Goal: Task Accomplishment & Management: Manage account settings

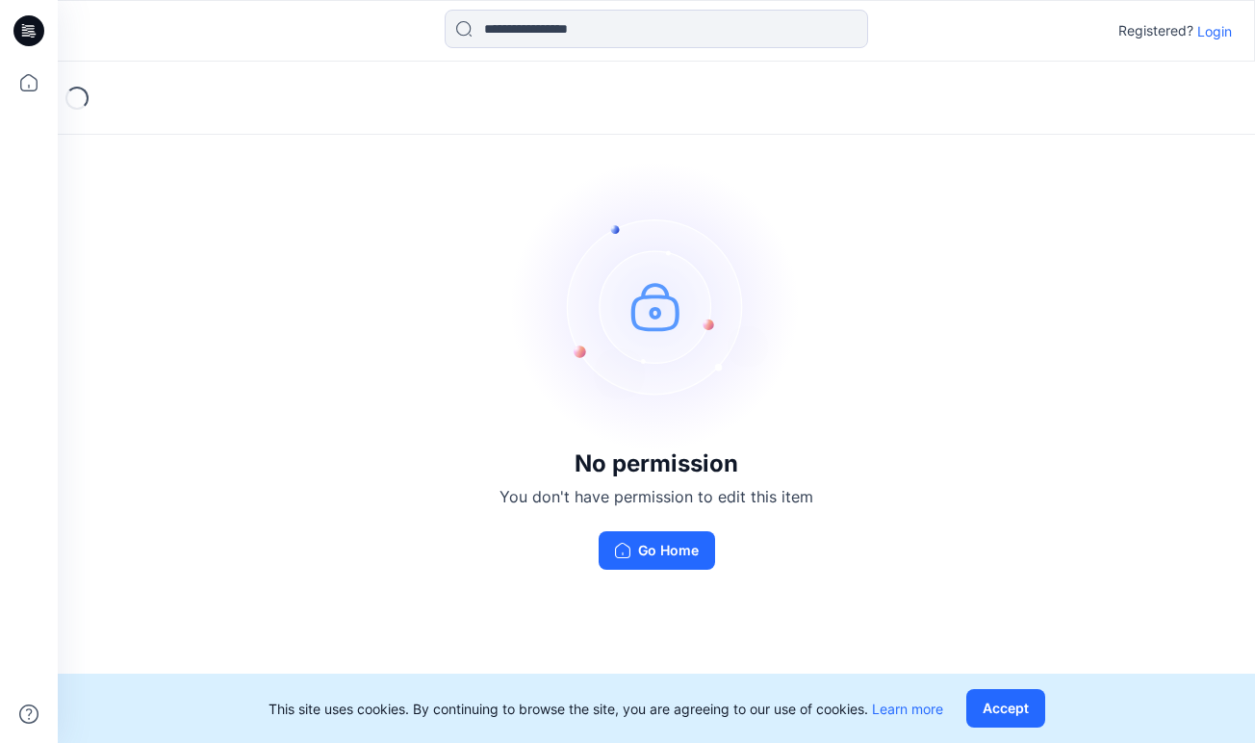
click at [1217, 28] on p "Login" at bounding box center [1214, 31] width 35 height 20
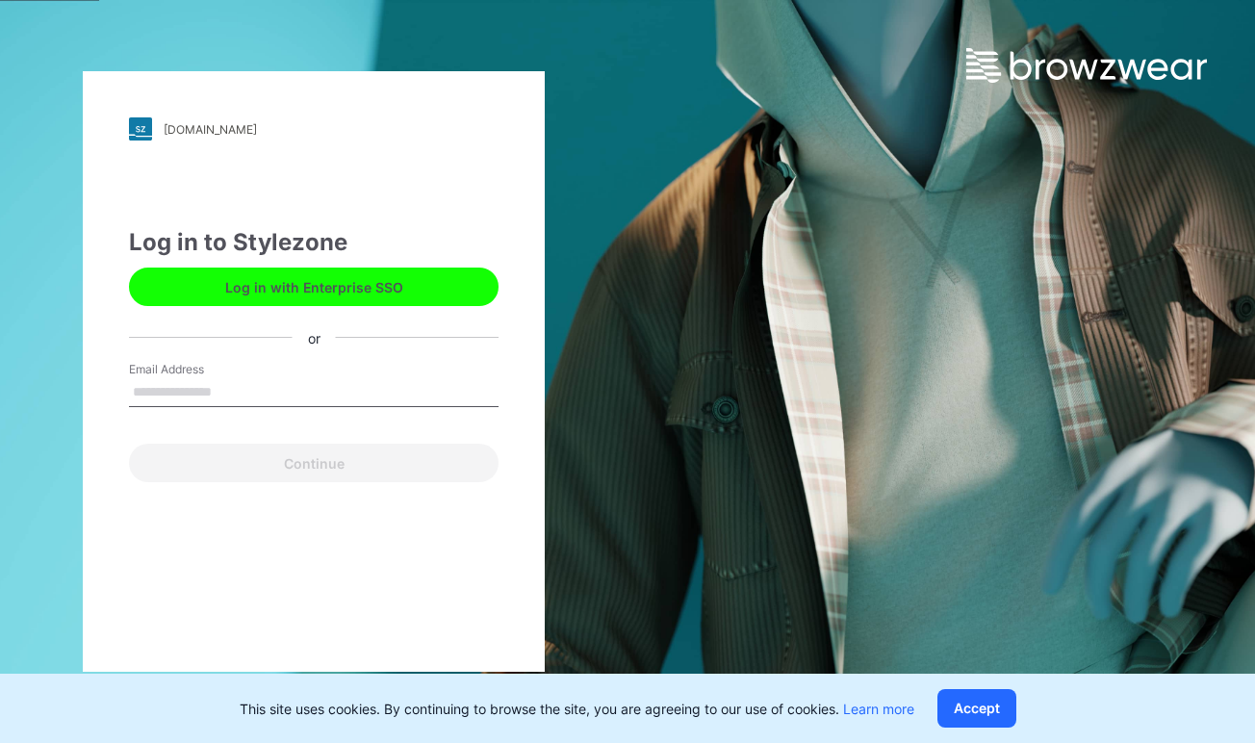
click at [159, 393] on input "Email Address" at bounding box center [314, 392] width 370 height 29
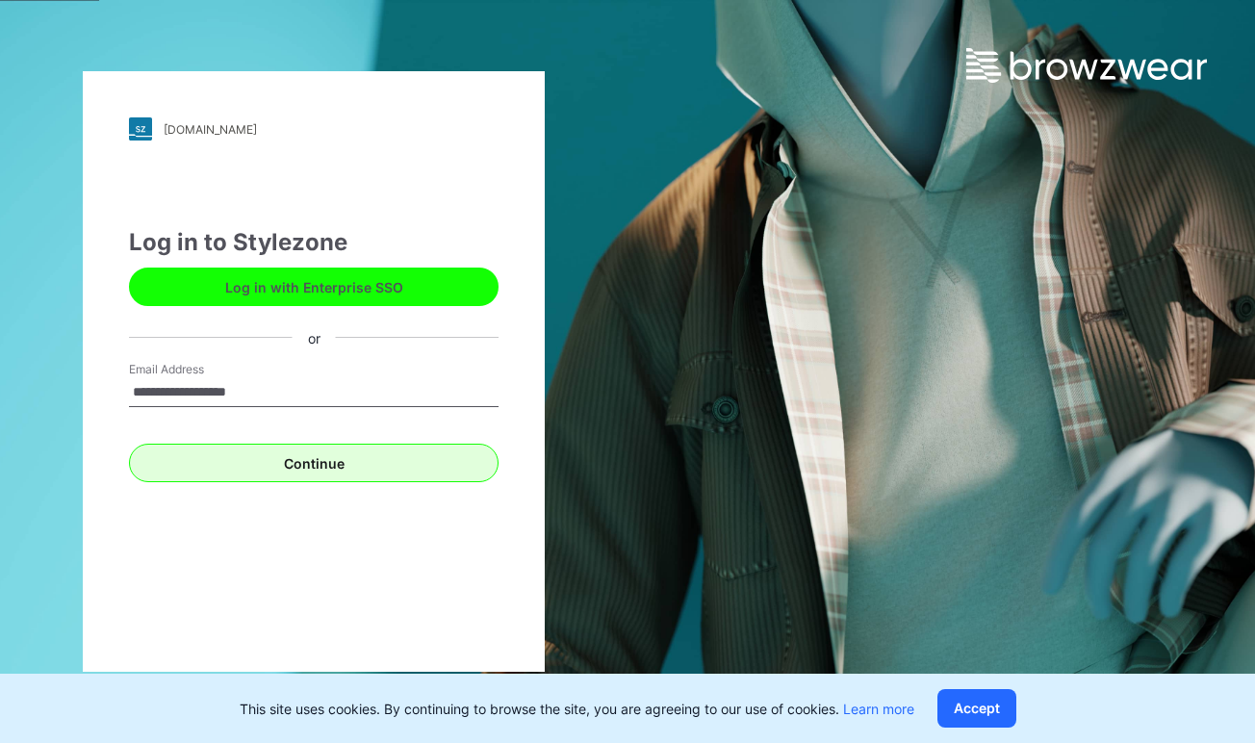
type input "**********"
click at [296, 463] on button "Continue" at bounding box center [314, 463] width 370 height 39
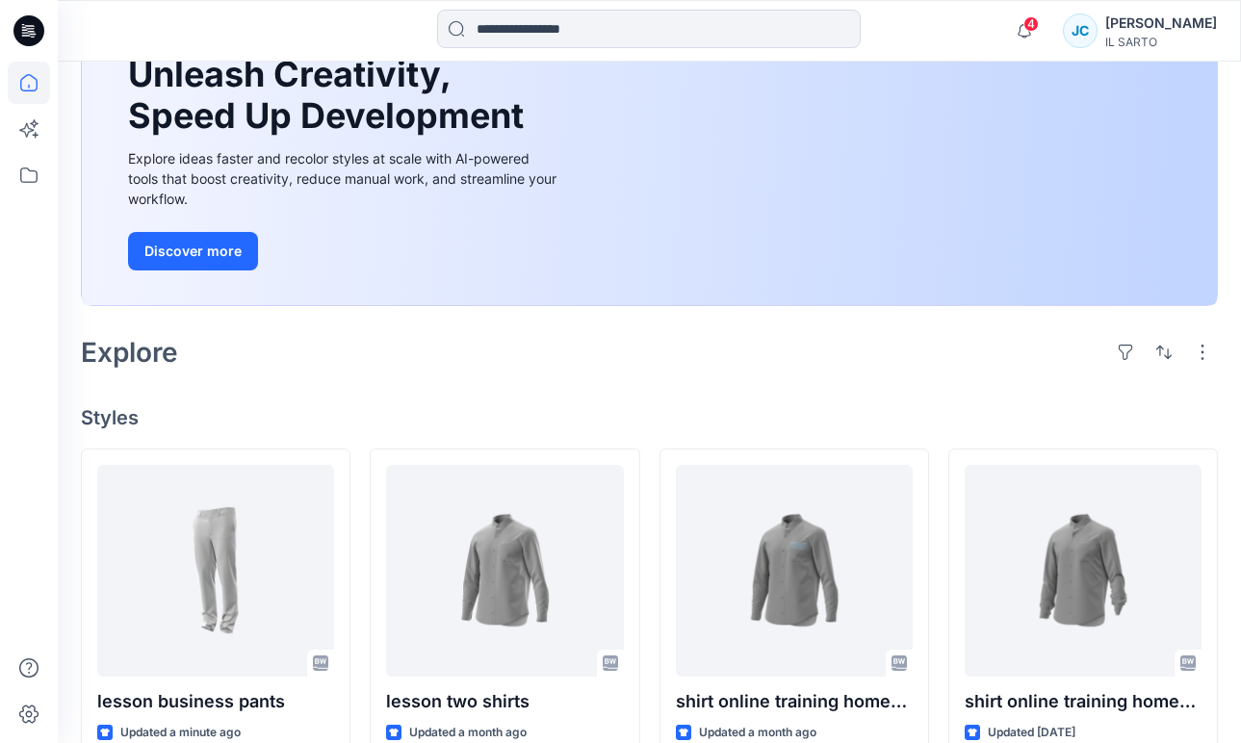
scroll to position [236, 0]
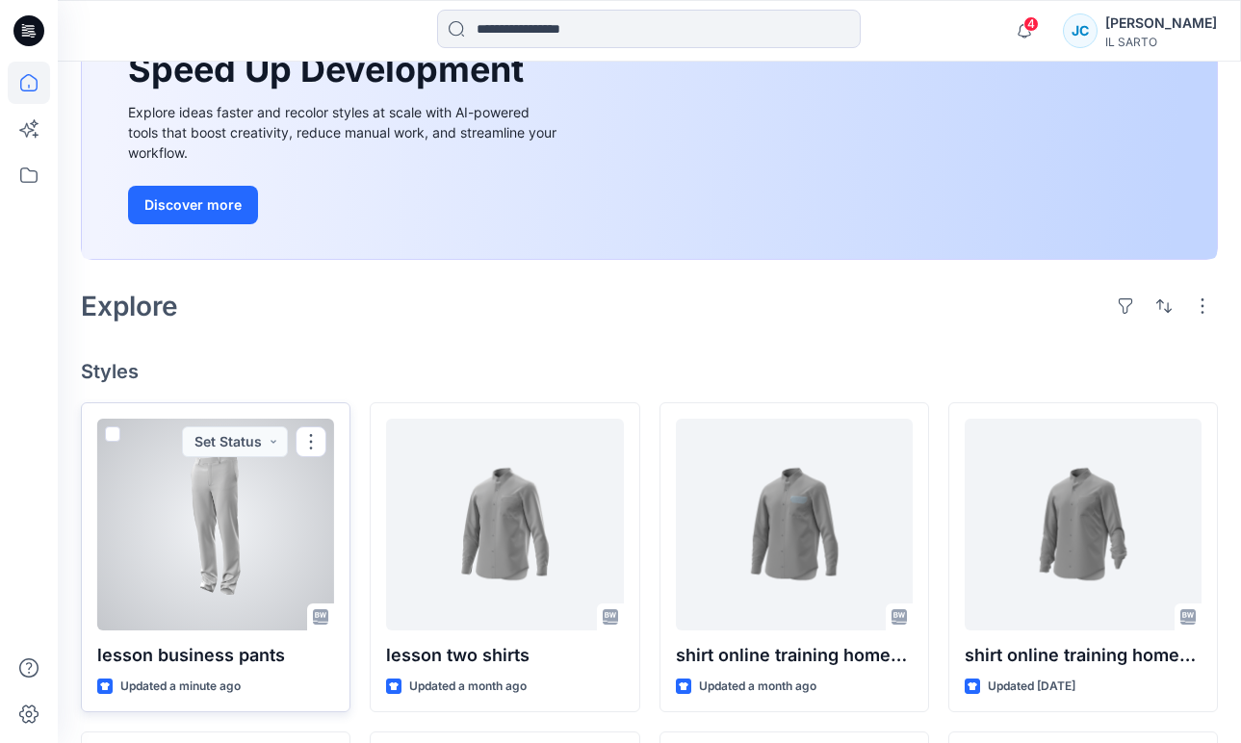
click at [224, 493] on div at bounding box center [215, 525] width 237 height 212
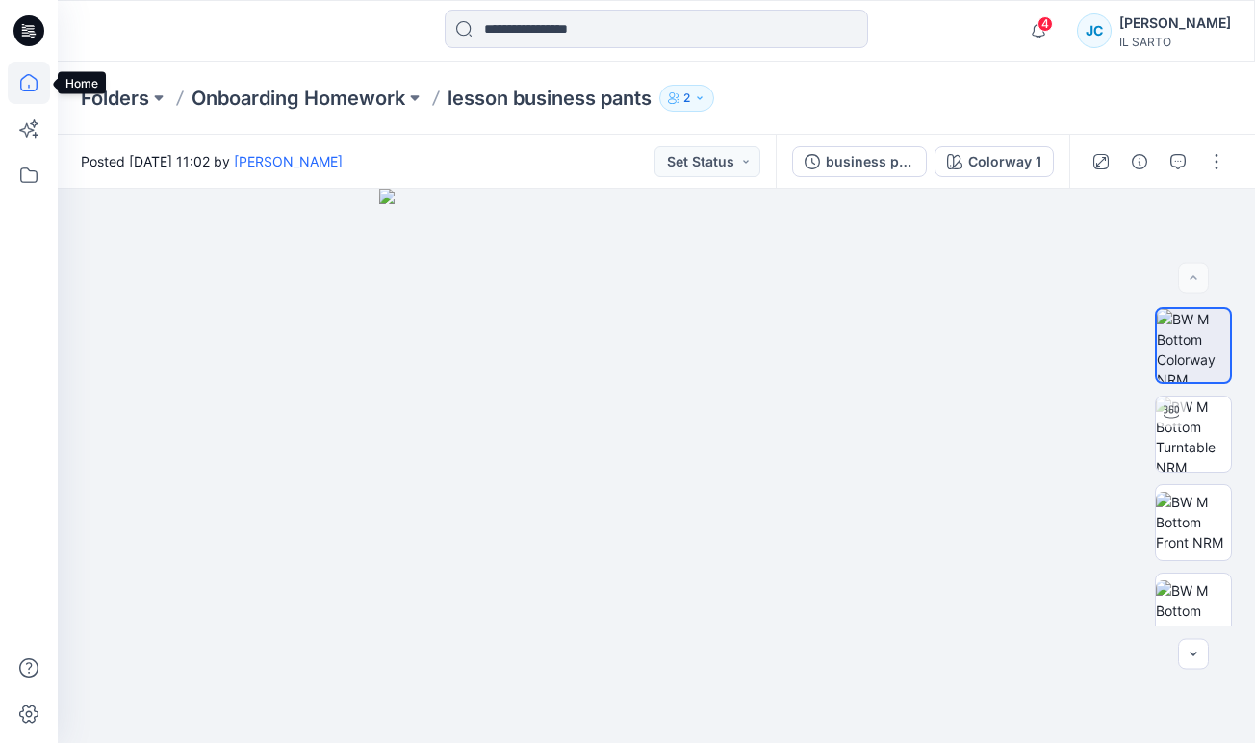
click at [29, 81] on icon at bounding box center [29, 83] width 42 height 42
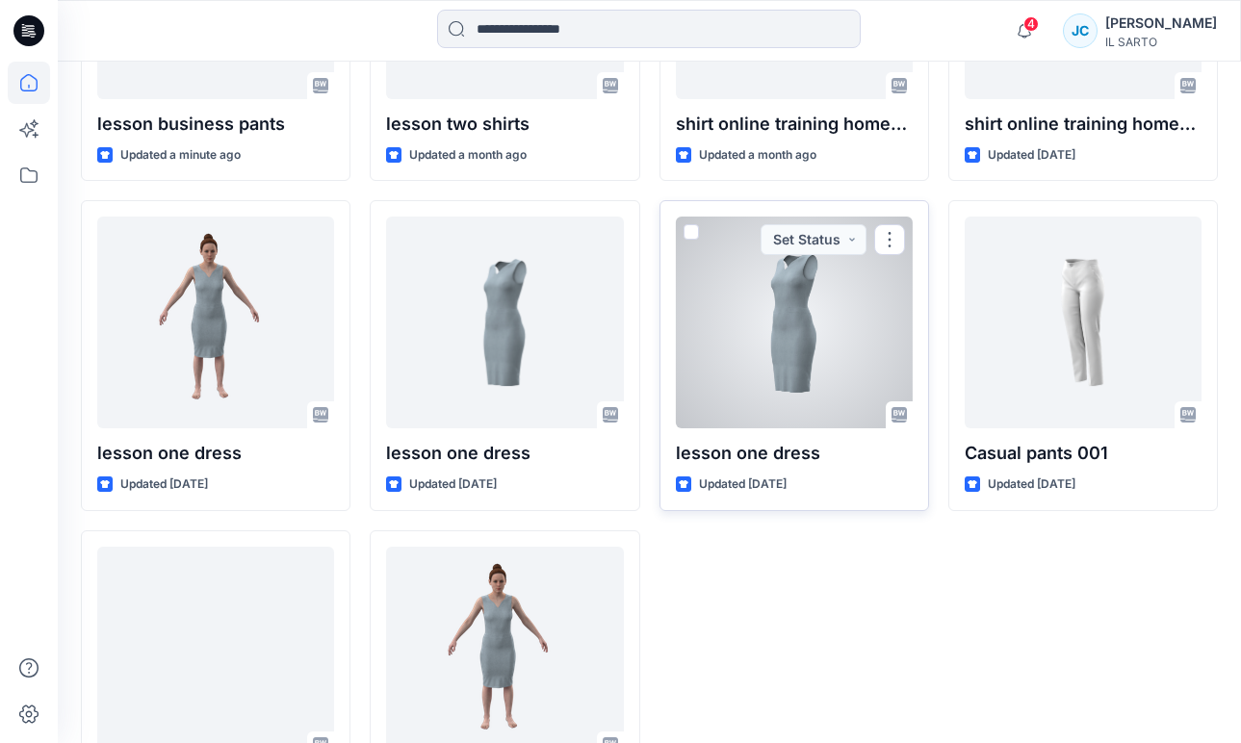
scroll to position [883, 0]
